Goal: Task Accomplishment & Management: Use online tool/utility

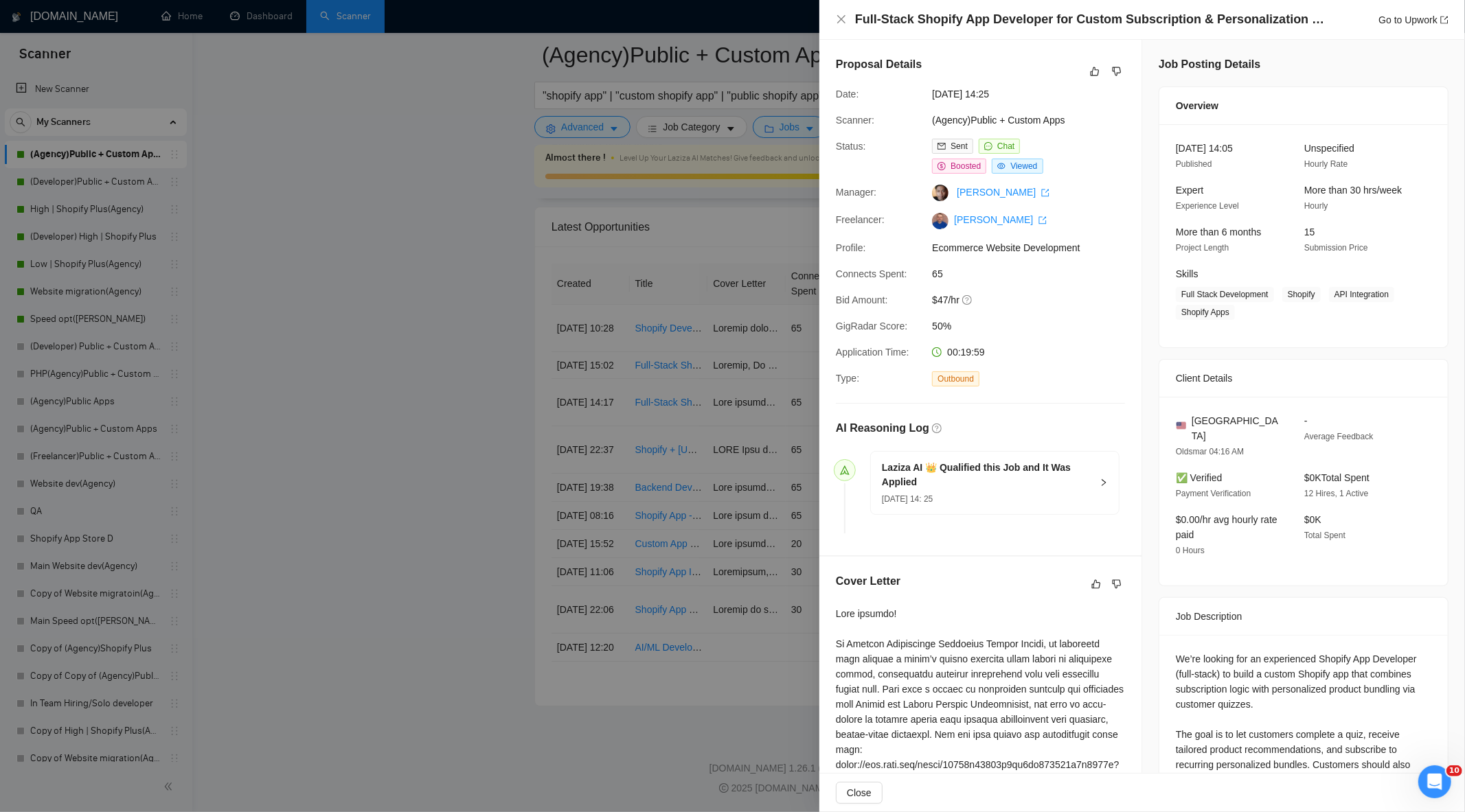
scroll to position [521, 0]
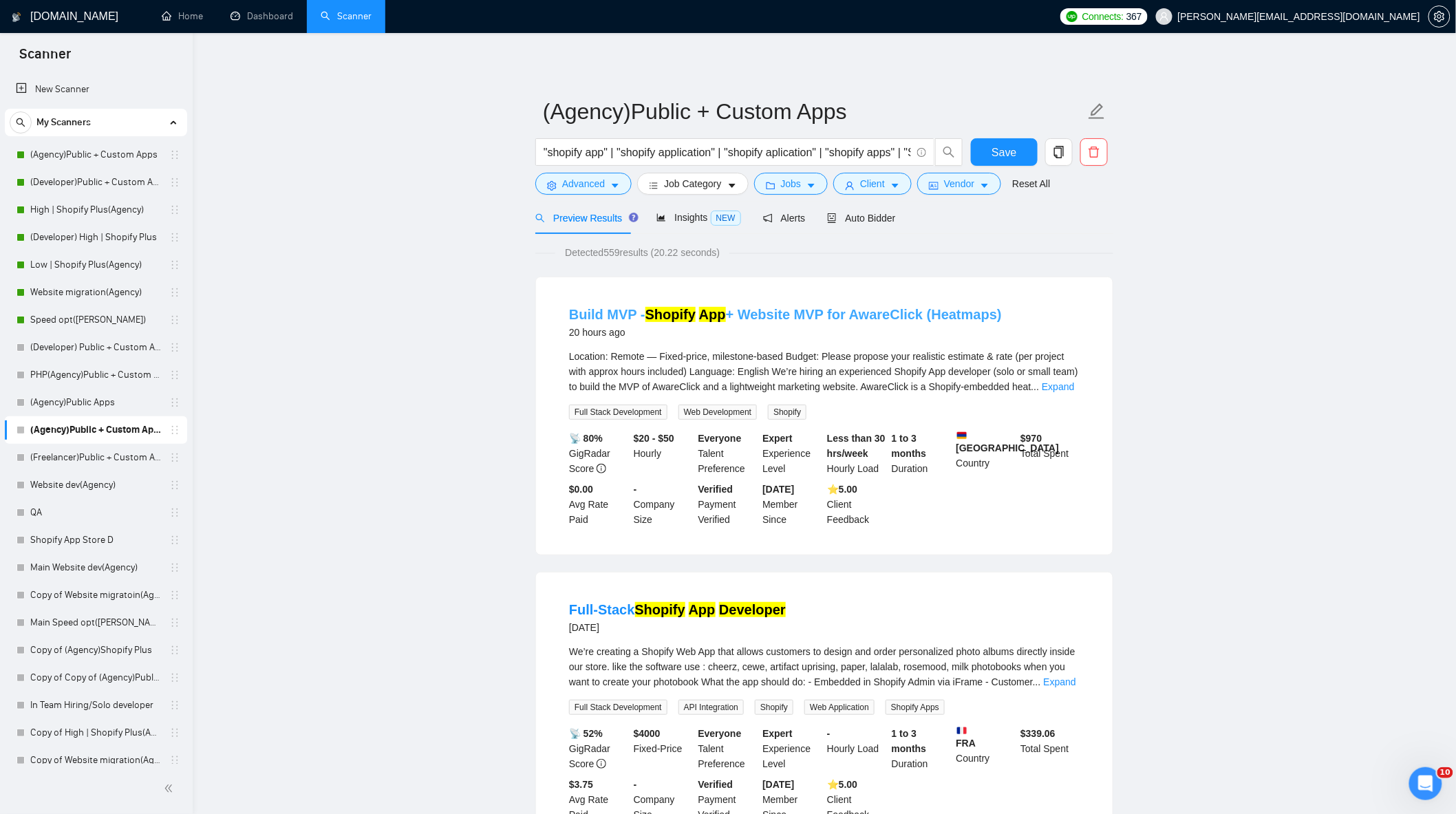
drag, startPoint x: 107, startPoint y: 158, endPoint x: 662, endPoint y: 313, distance: 576.2
click at [107, 158] on link "(Agency)Public + Custom Apps" at bounding box center [95, 155] width 130 height 28
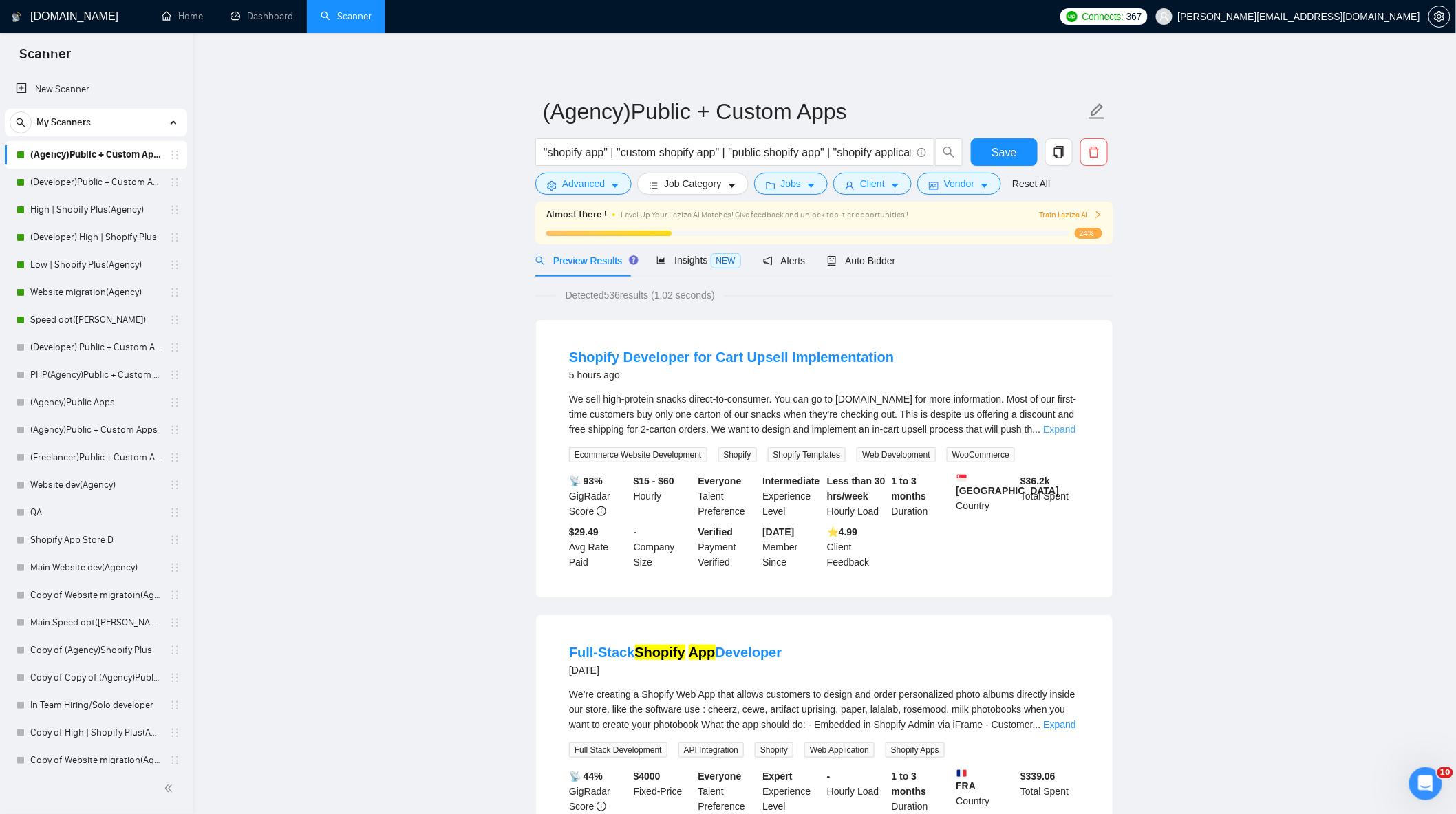
click at [1057, 431] on link "Expand" at bounding box center [1059, 429] width 32 height 11
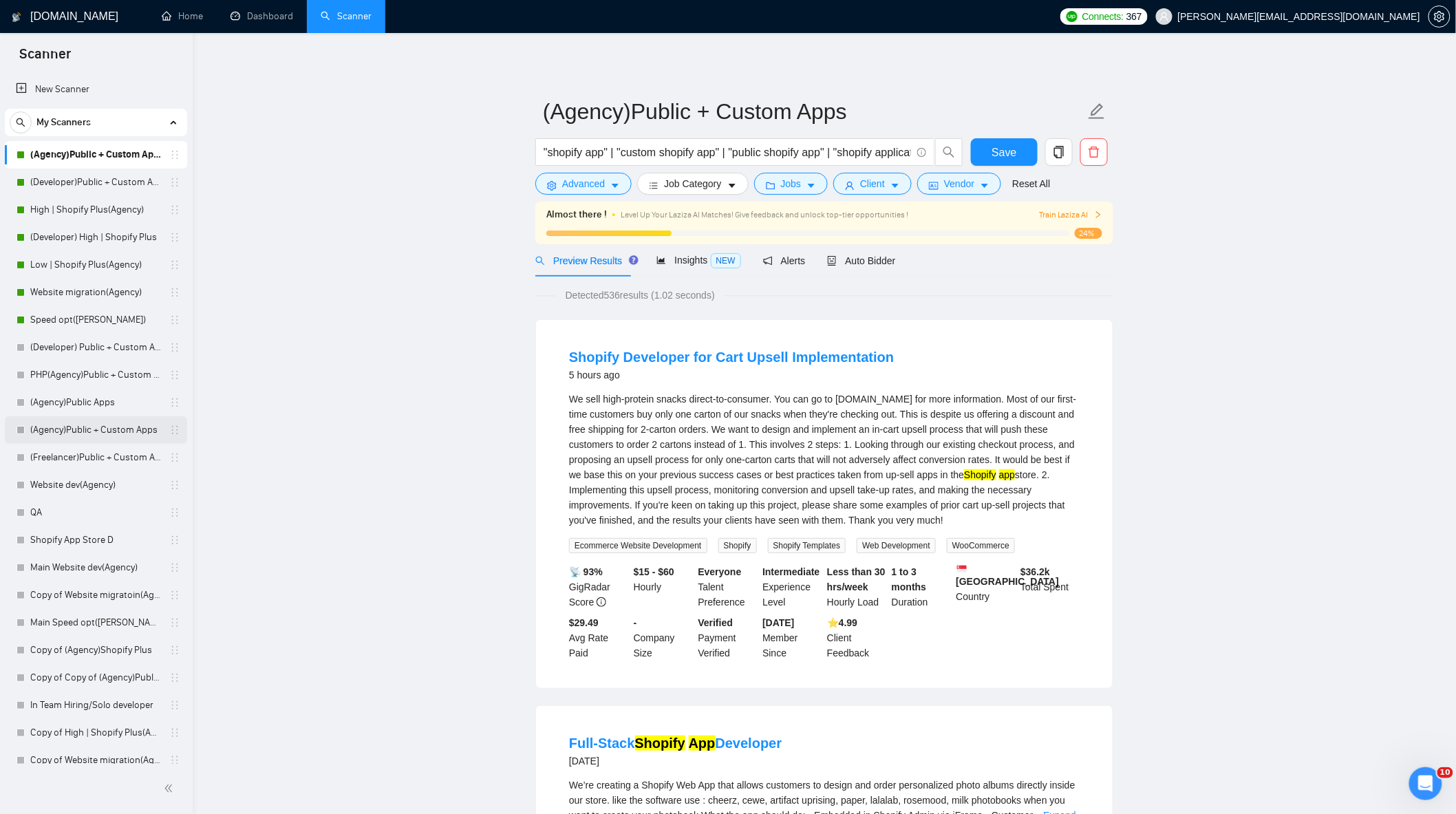
click at [112, 429] on link "(Agency)Public + Custom Apps" at bounding box center [95, 430] width 130 height 28
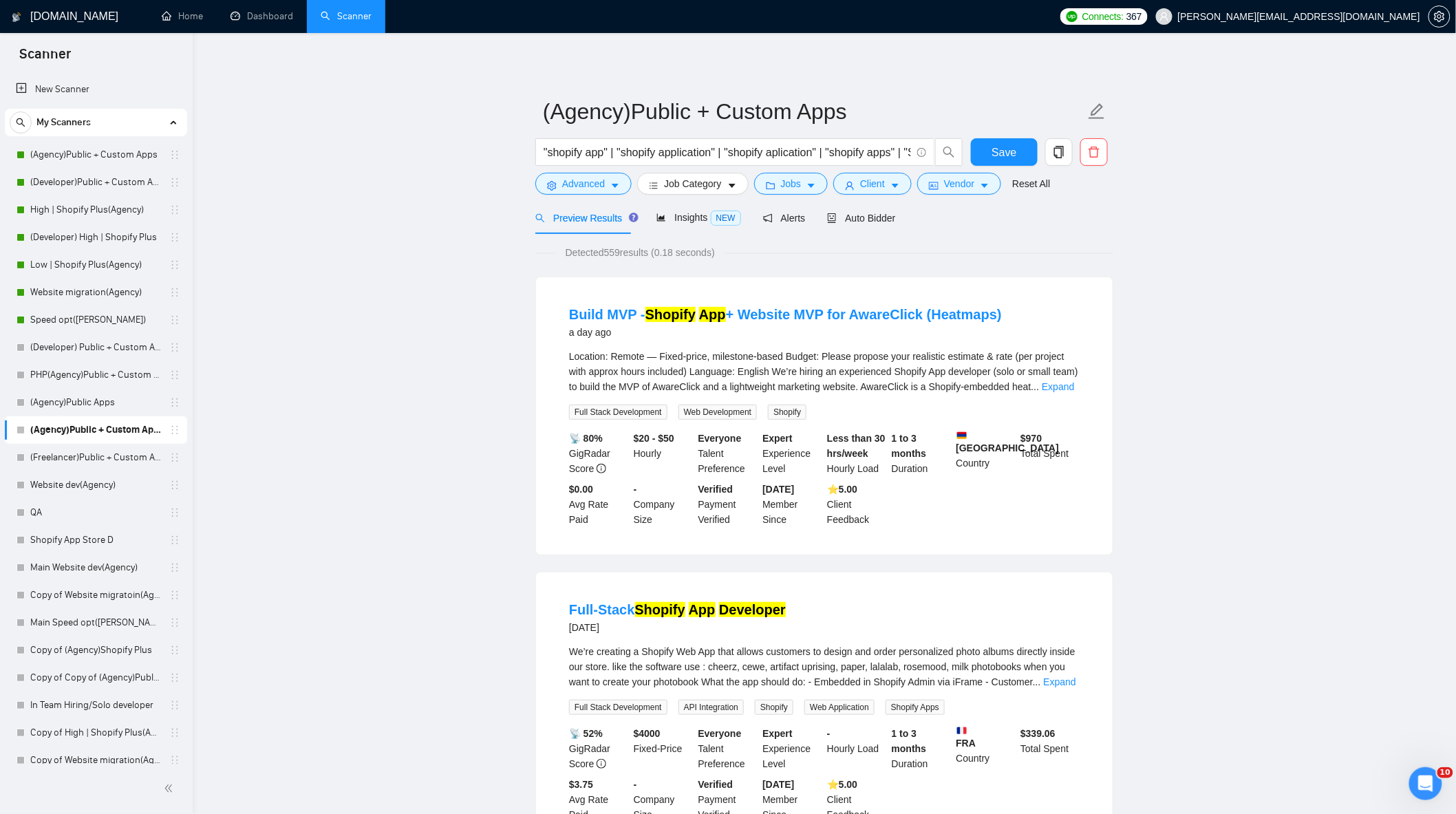
click at [1037, 384] on span "..." at bounding box center [1036, 387] width 8 height 11
click at [1041, 383] on div "Location: Remote — Fixed-price, milestone-based Budget: Please propose your rea…" at bounding box center [824, 372] width 511 height 46
click at [1042, 383] on link "Expand" at bounding box center [1058, 387] width 32 height 11
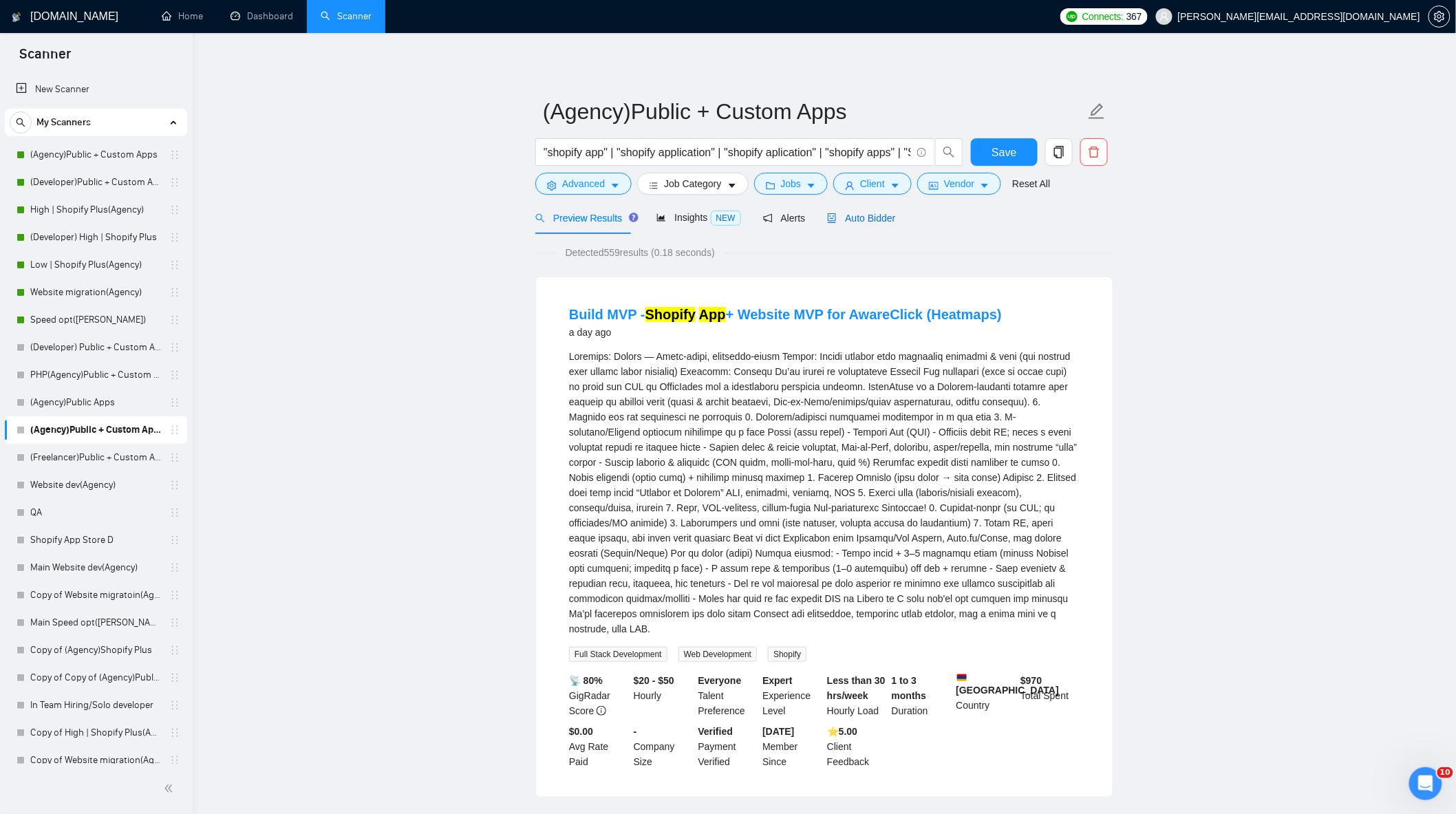
click at [840, 224] on div "Auto Bidder" at bounding box center [860, 217] width 68 height 15
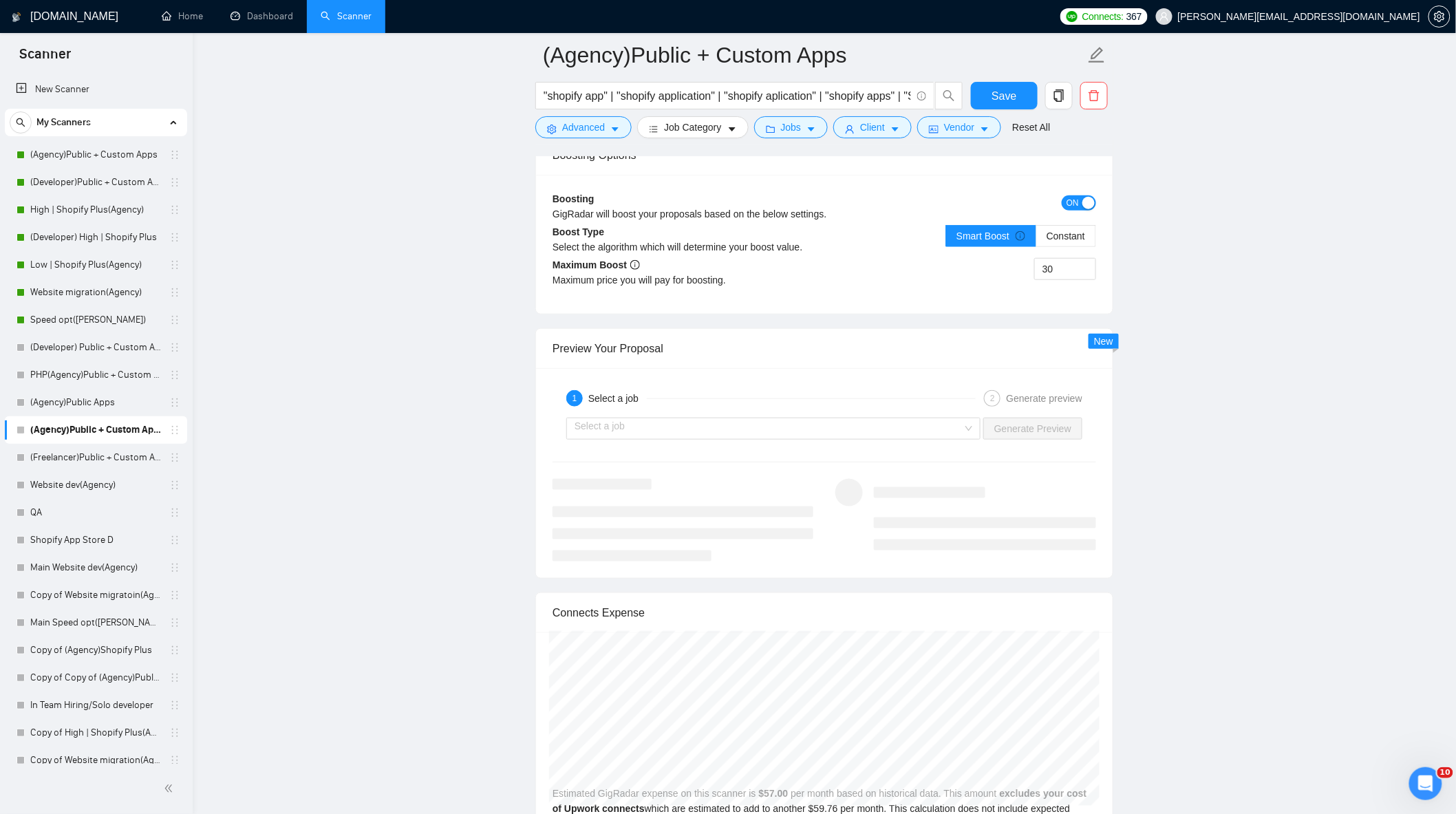
scroll to position [2676, 0]
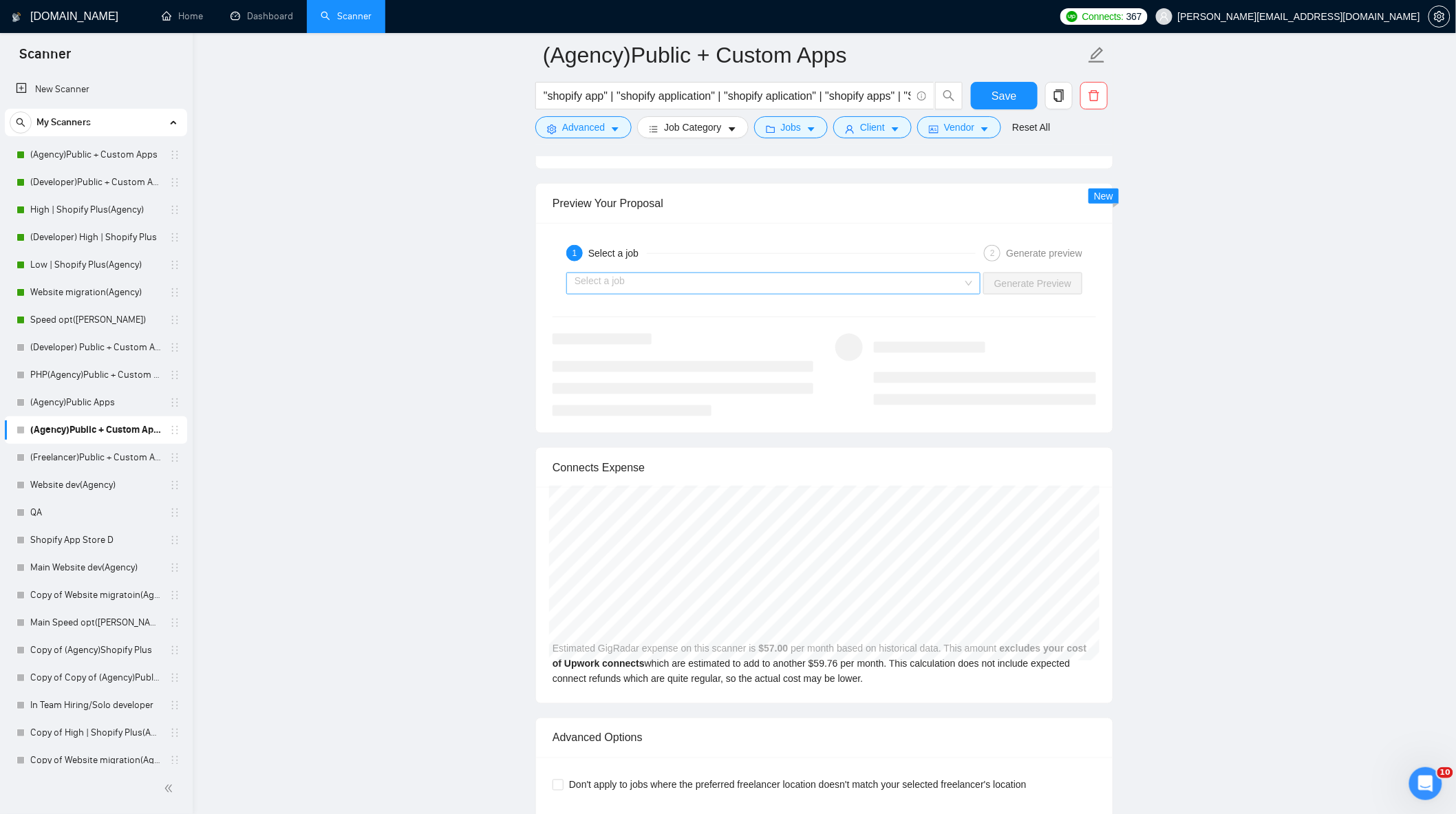
click at [907, 289] on input "search" at bounding box center [769, 283] width 388 height 21
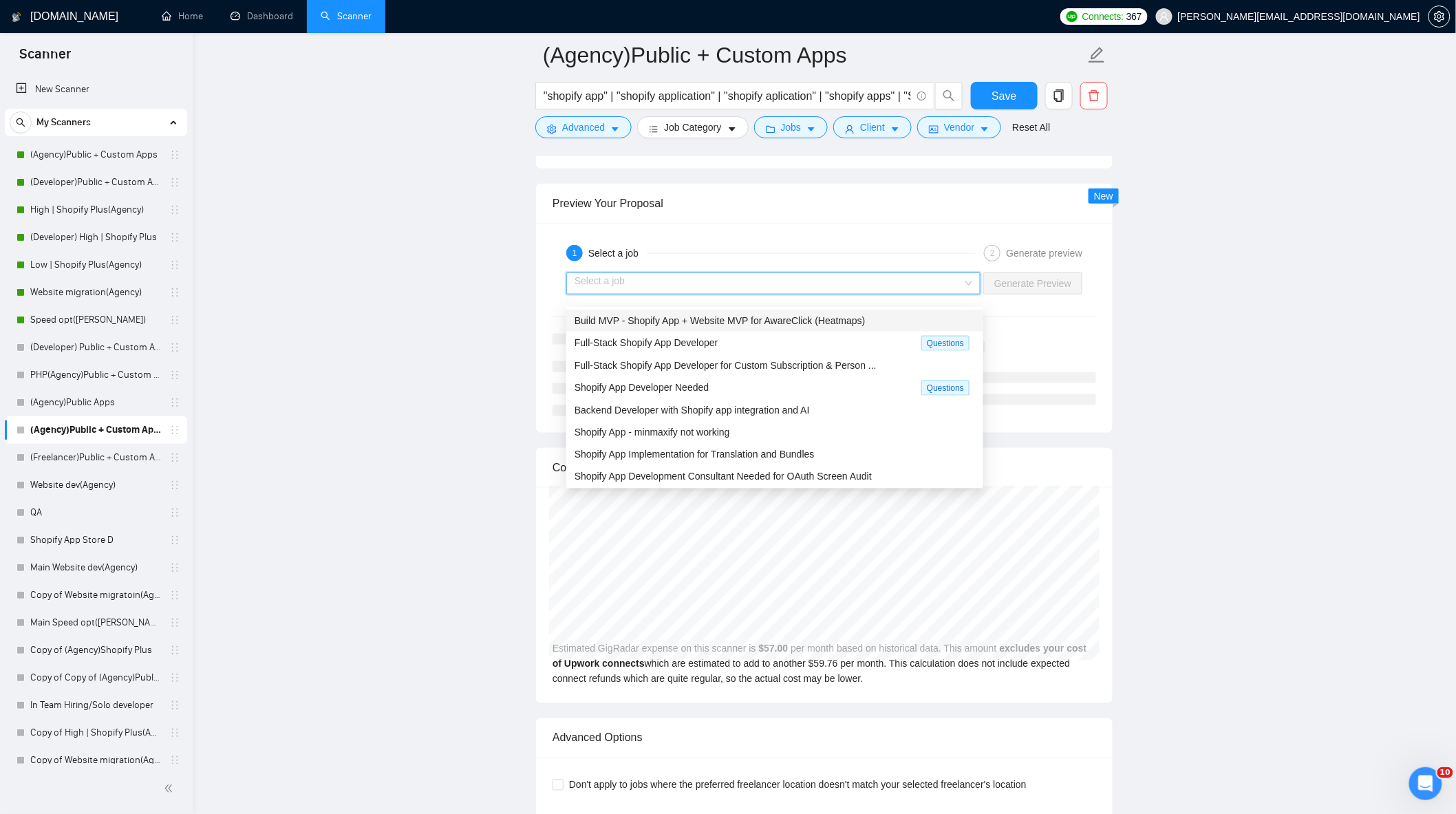
click at [802, 329] on div "Build MVP - Shopify App + Website MVP for AwareClick (Heatmaps)" at bounding box center [775, 321] width 417 height 22
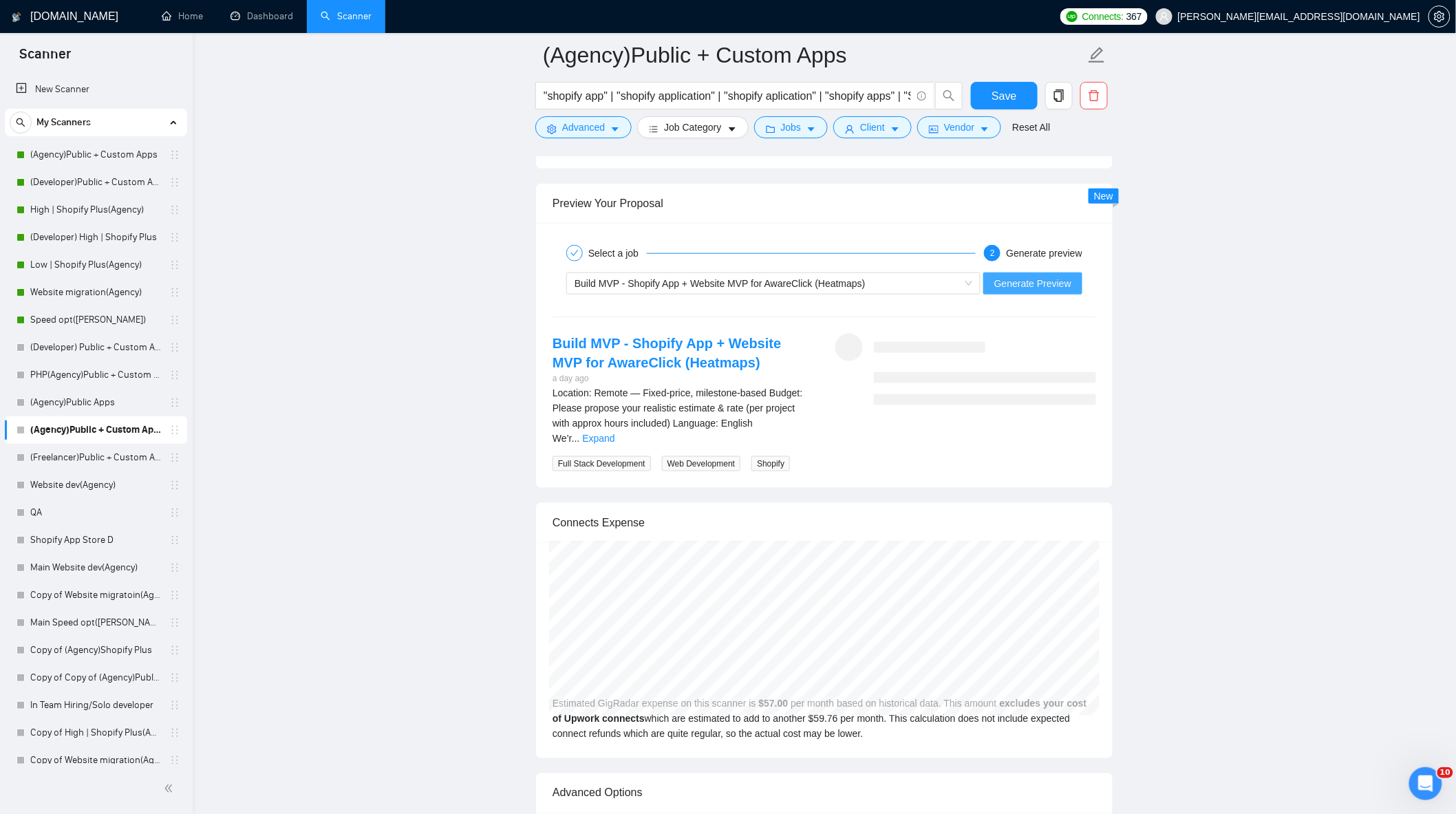
click at [1045, 295] on button "Generate Preview" at bounding box center [1032, 284] width 99 height 22
click at [614, 435] on link "Expand" at bounding box center [598, 438] width 32 height 11
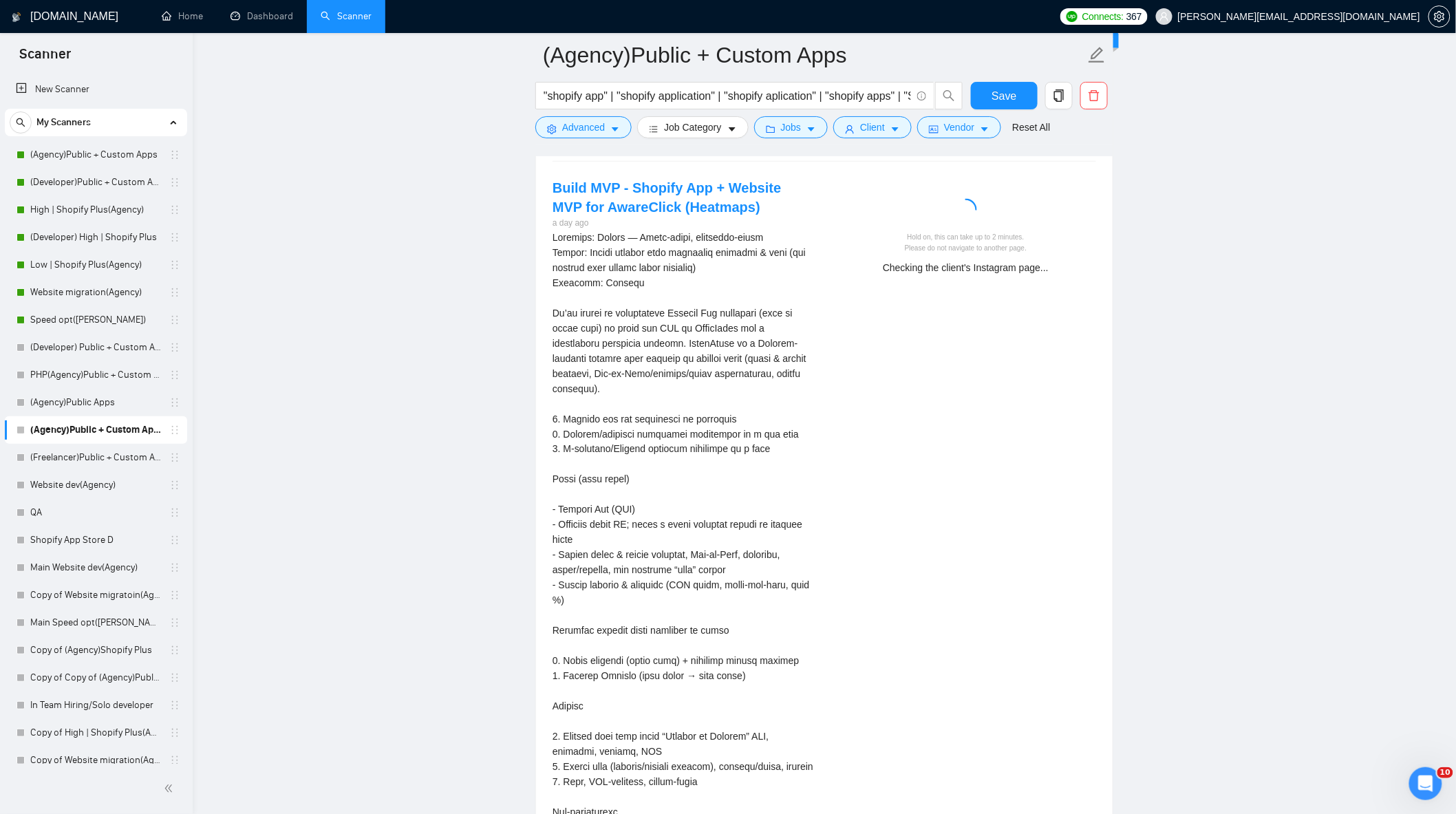
scroll to position [2524, 0]
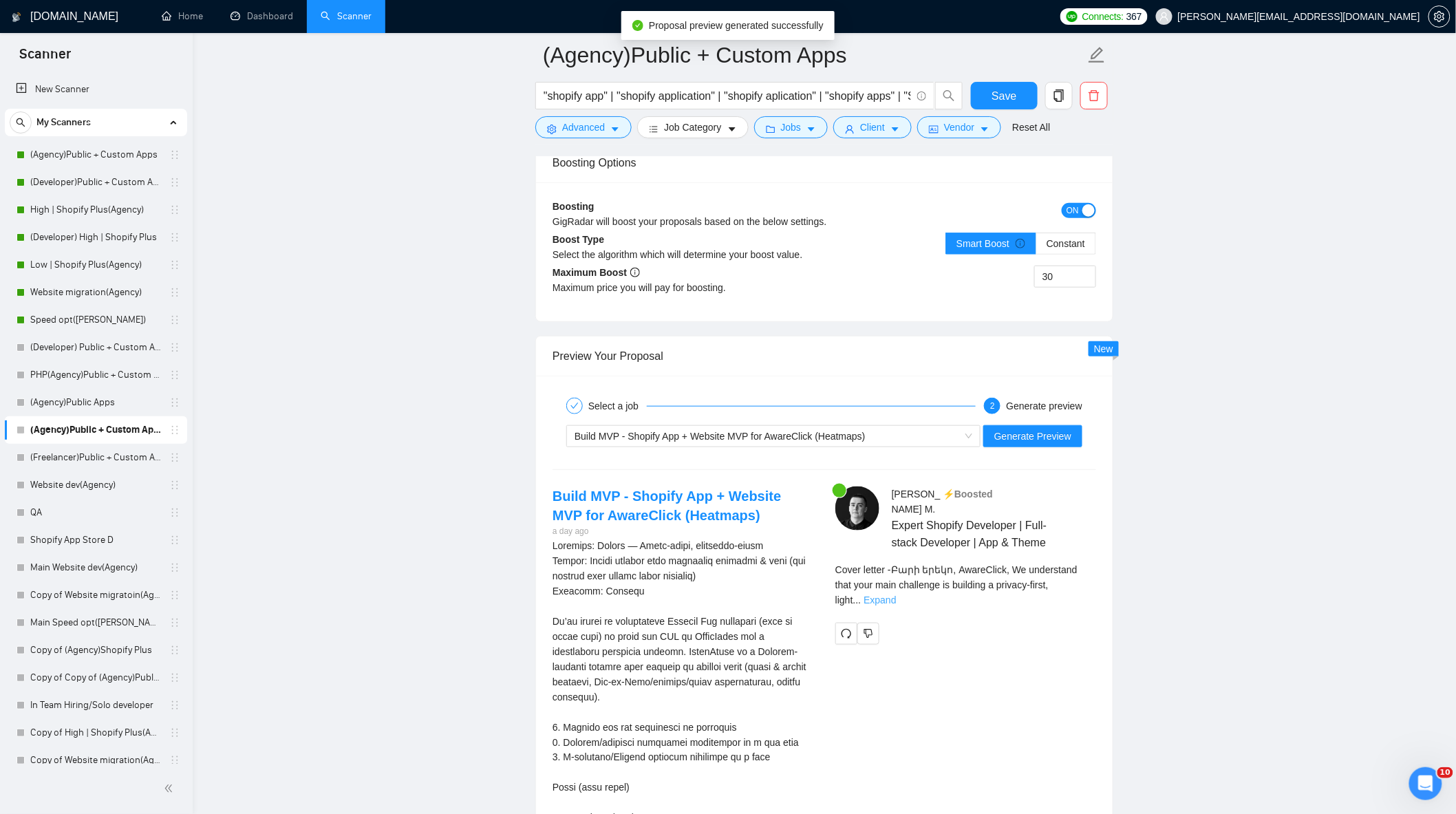
click at [895, 595] on link "Expand" at bounding box center [879, 600] width 32 height 11
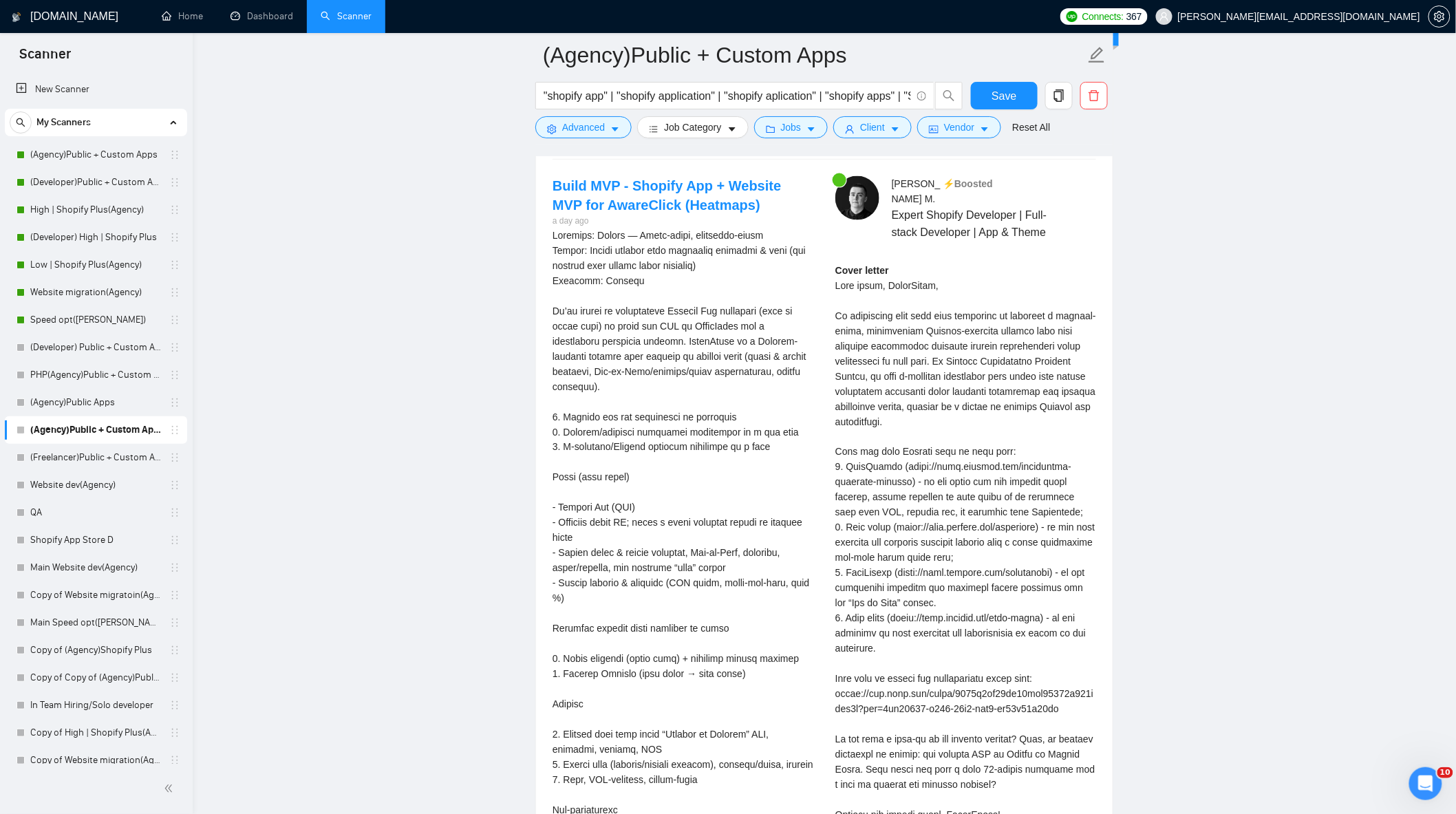
scroll to position [2753, 0]
